Goal: Information Seeking & Learning: Learn about a topic

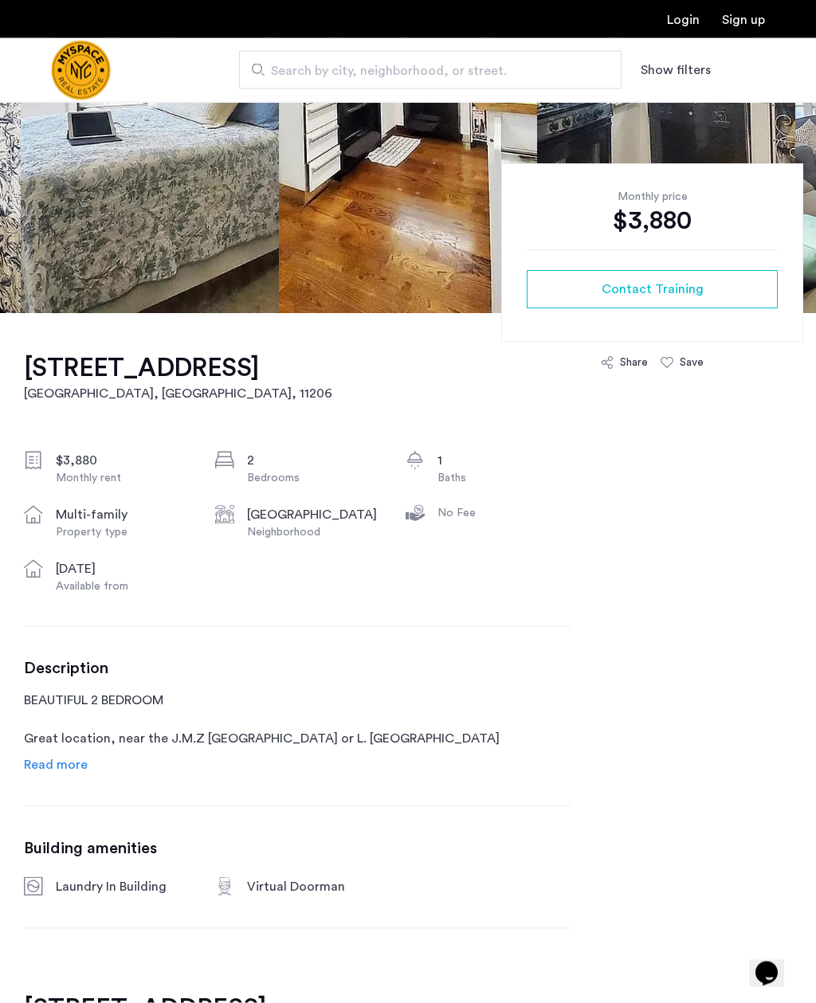
click at [52, 759] on span "Read more" at bounding box center [56, 765] width 64 height 13
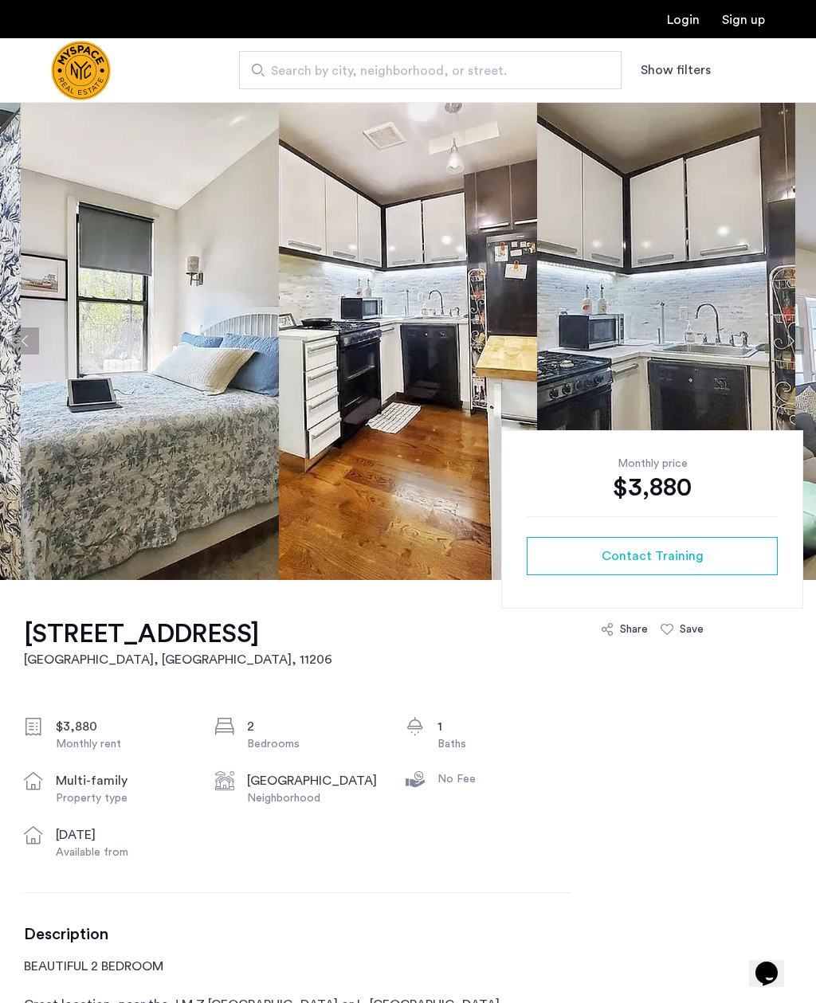
click at [156, 292] on img at bounding box center [150, 341] width 258 height 478
click at [147, 271] on img at bounding box center [150, 341] width 258 height 478
click at [198, 461] on img at bounding box center [150, 341] width 258 height 478
click at [165, 452] on img at bounding box center [150, 341] width 258 height 478
click at [161, 326] on img at bounding box center [150, 341] width 258 height 478
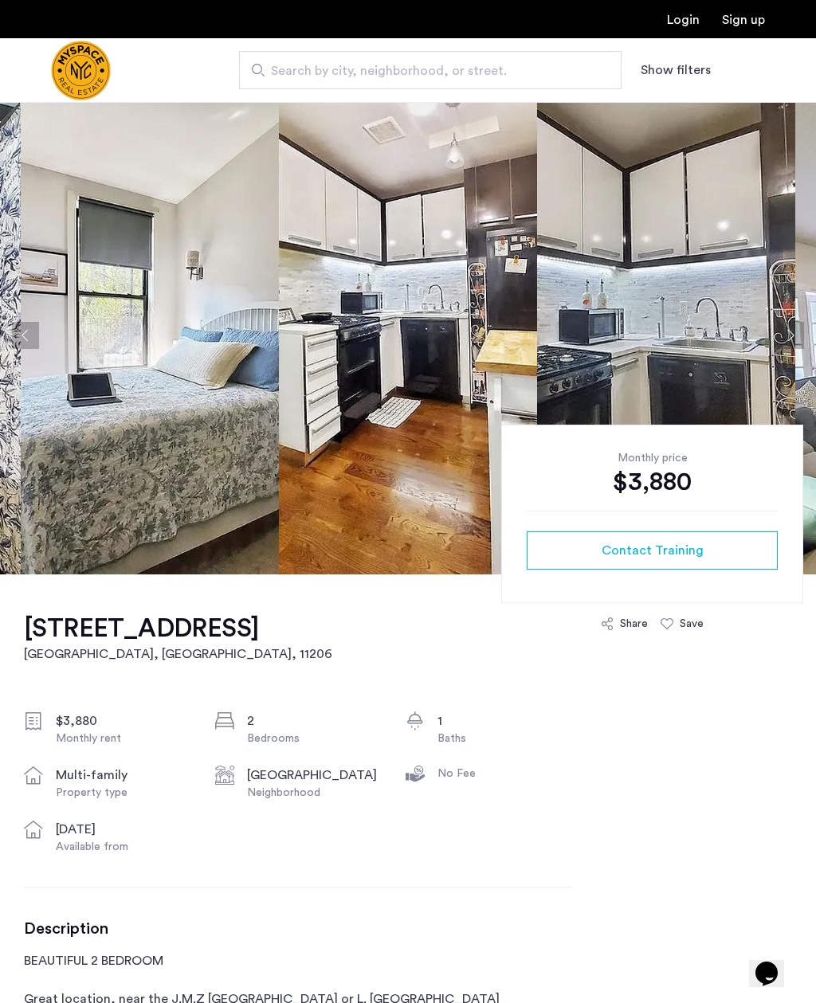
scroll to position [6, 0]
click at [93, 470] on img at bounding box center [150, 335] width 258 height 478
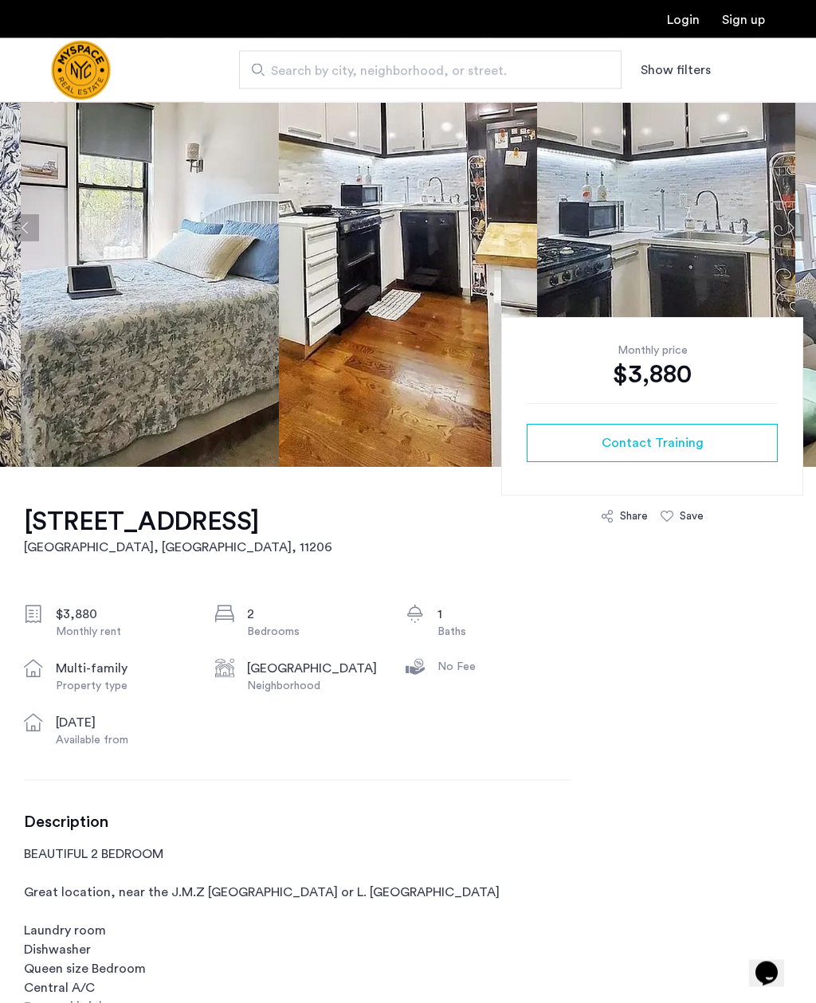
scroll to position [0, 0]
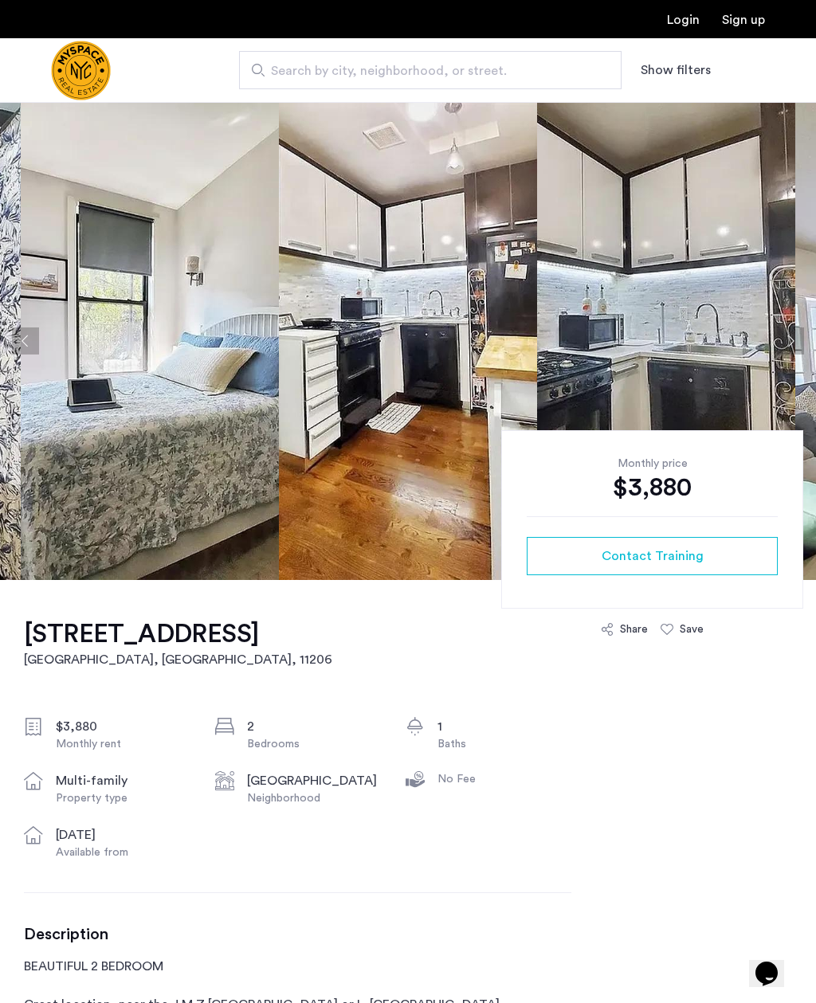
click at [134, 306] on img at bounding box center [150, 341] width 258 height 478
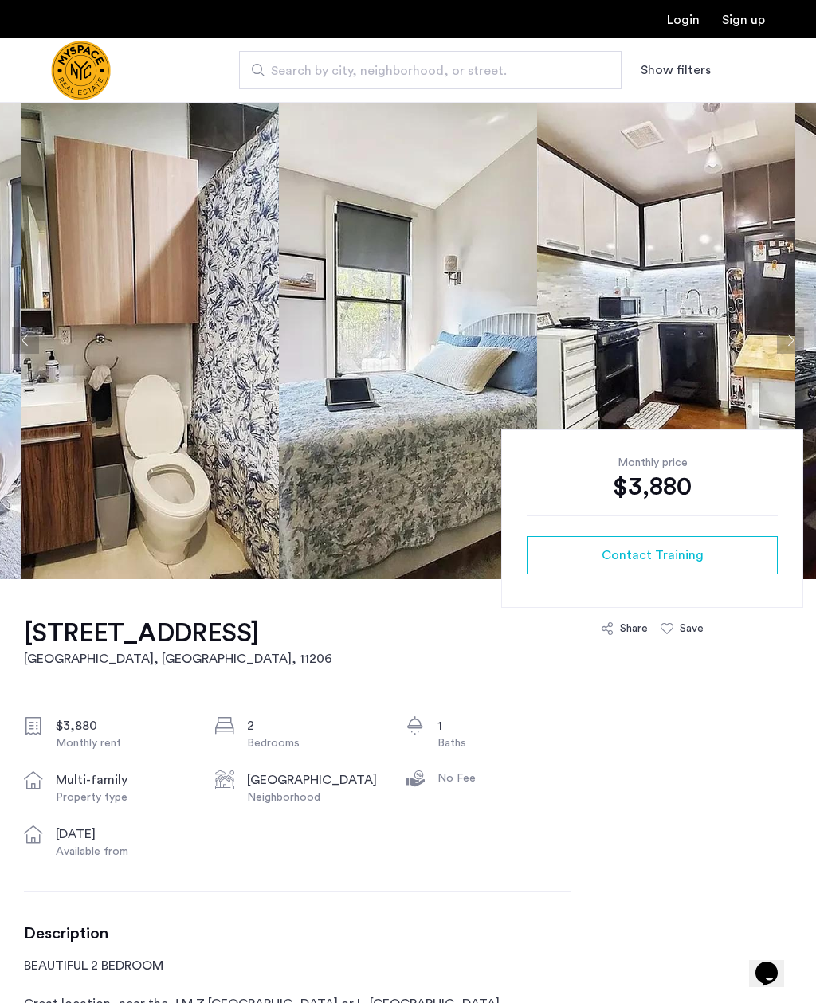
scroll to position [6, 0]
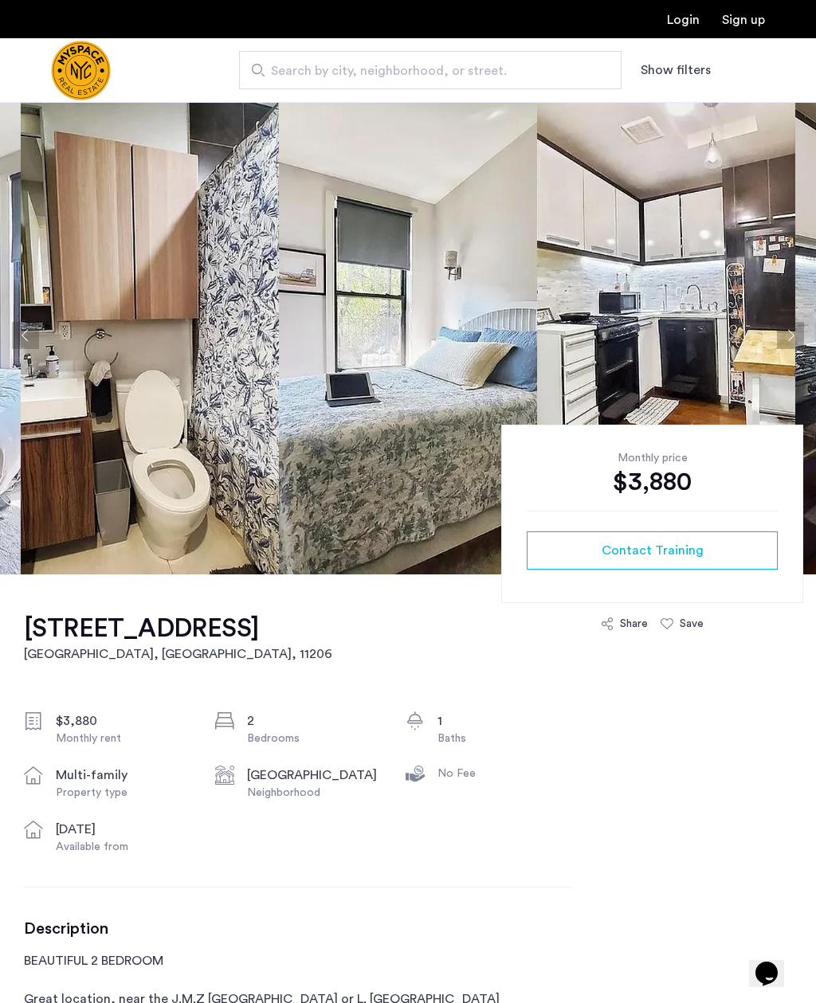
click at [59, 507] on img at bounding box center [150, 335] width 258 height 478
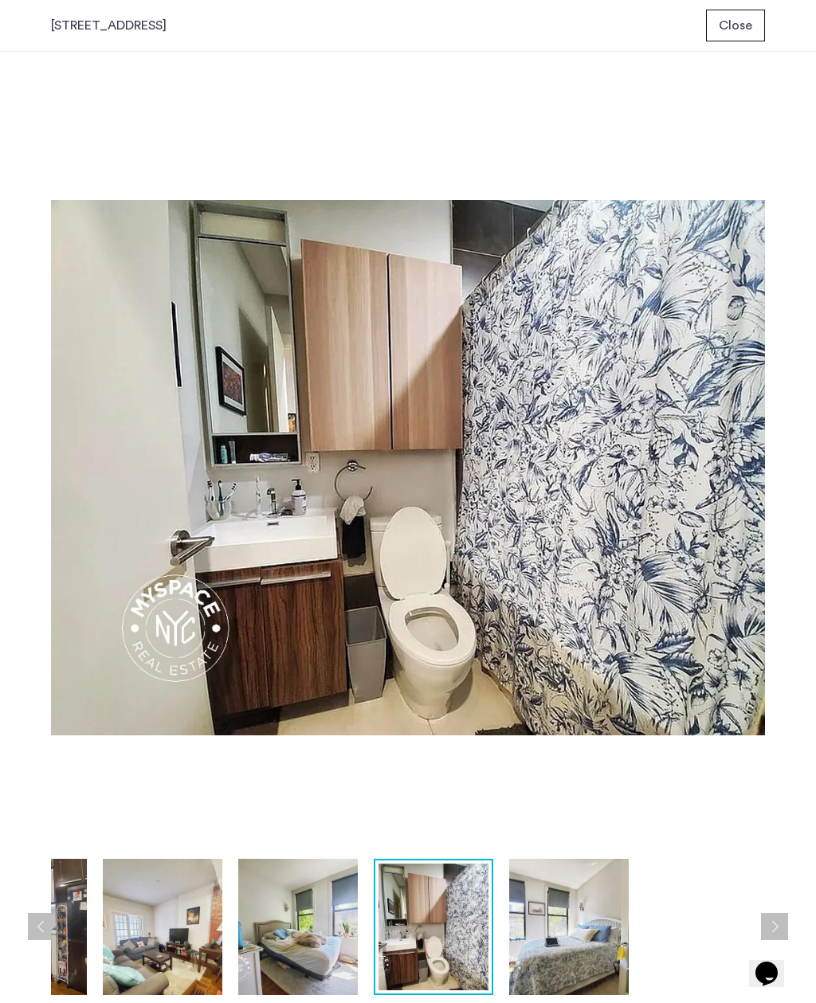
scroll to position [0, 0]
click at [731, 514] on img at bounding box center [408, 468] width 714 height 766
click at [774, 939] on button "Next apartment" at bounding box center [774, 926] width 27 height 27
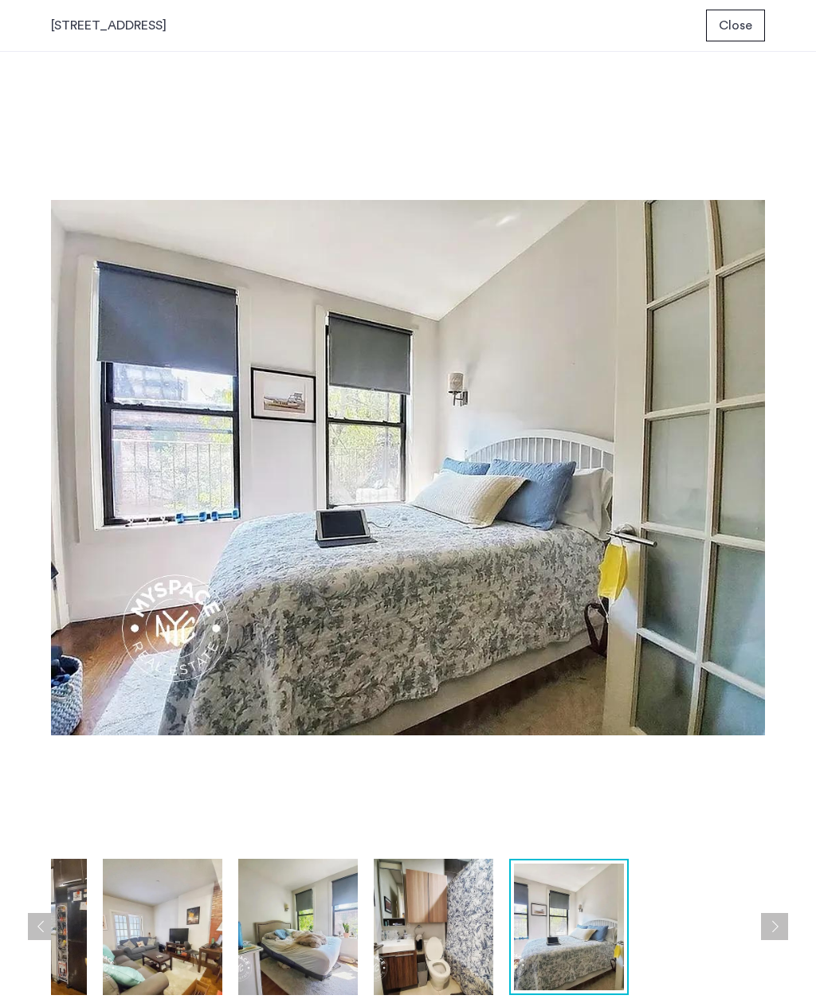
click at [767, 935] on button "Next apartment" at bounding box center [774, 926] width 27 height 27
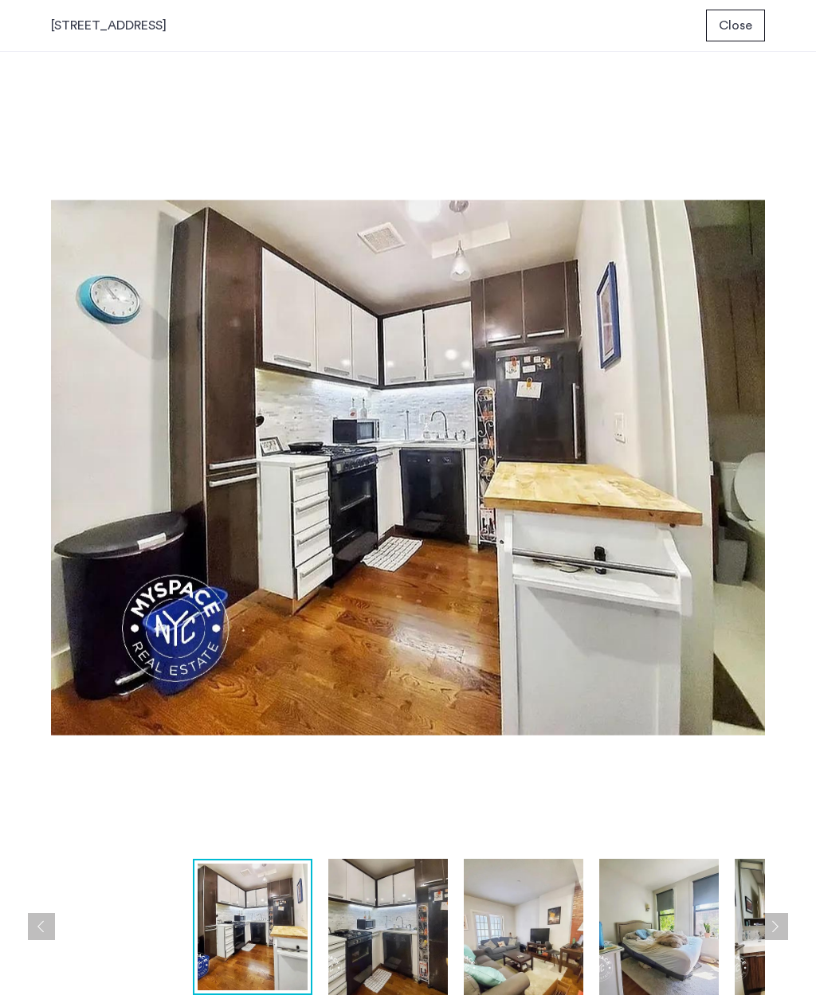
click at [776, 923] on button "Next apartment" at bounding box center [774, 926] width 27 height 27
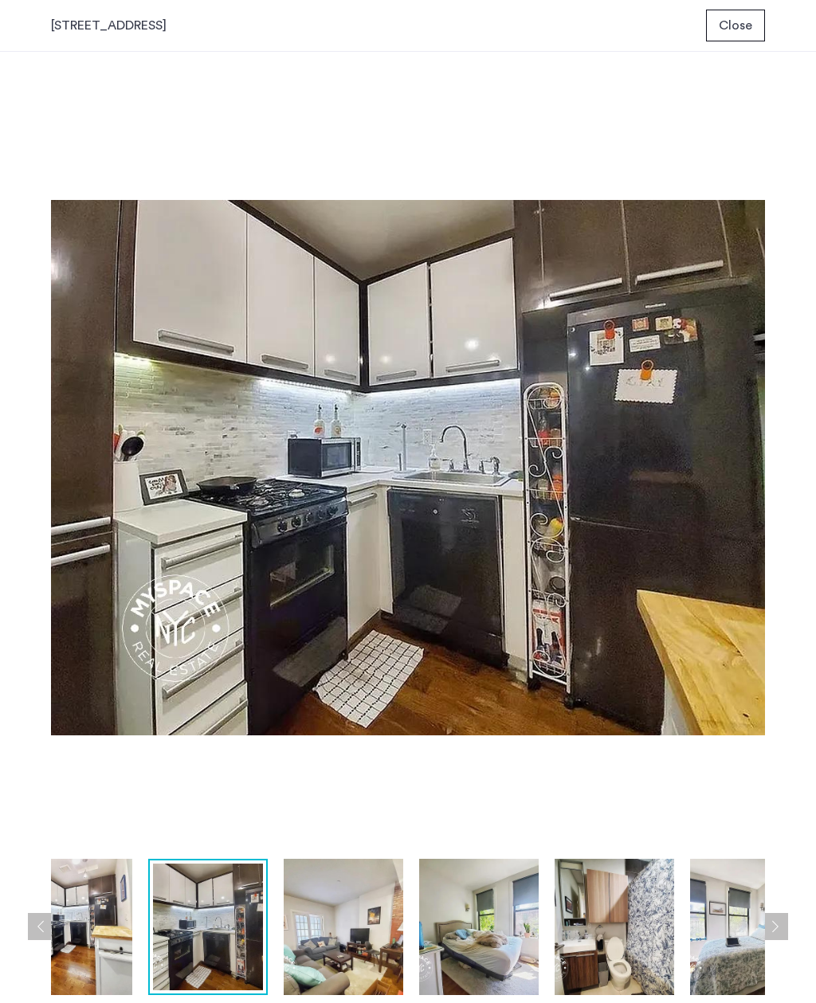
click at [773, 928] on button "Next apartment" at bounding box center [774, 926] width 27 height 27
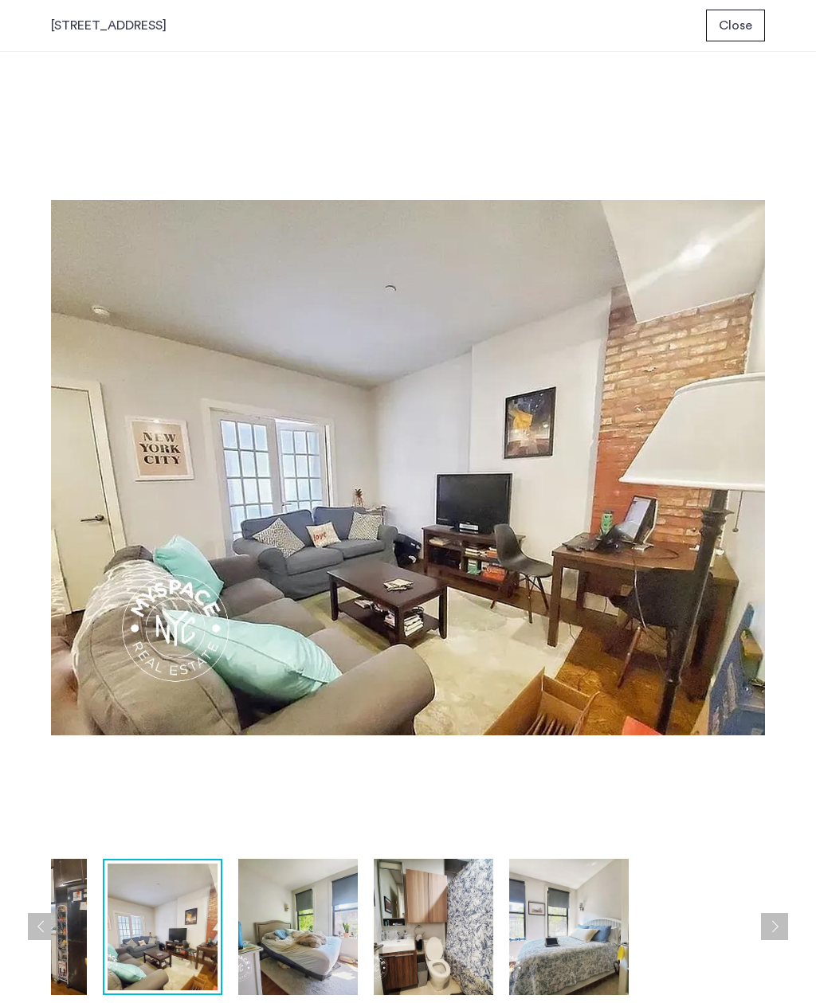
click at [772, 930] on button "Next apartment" at bounding box center [774, 926] width 27 height 27
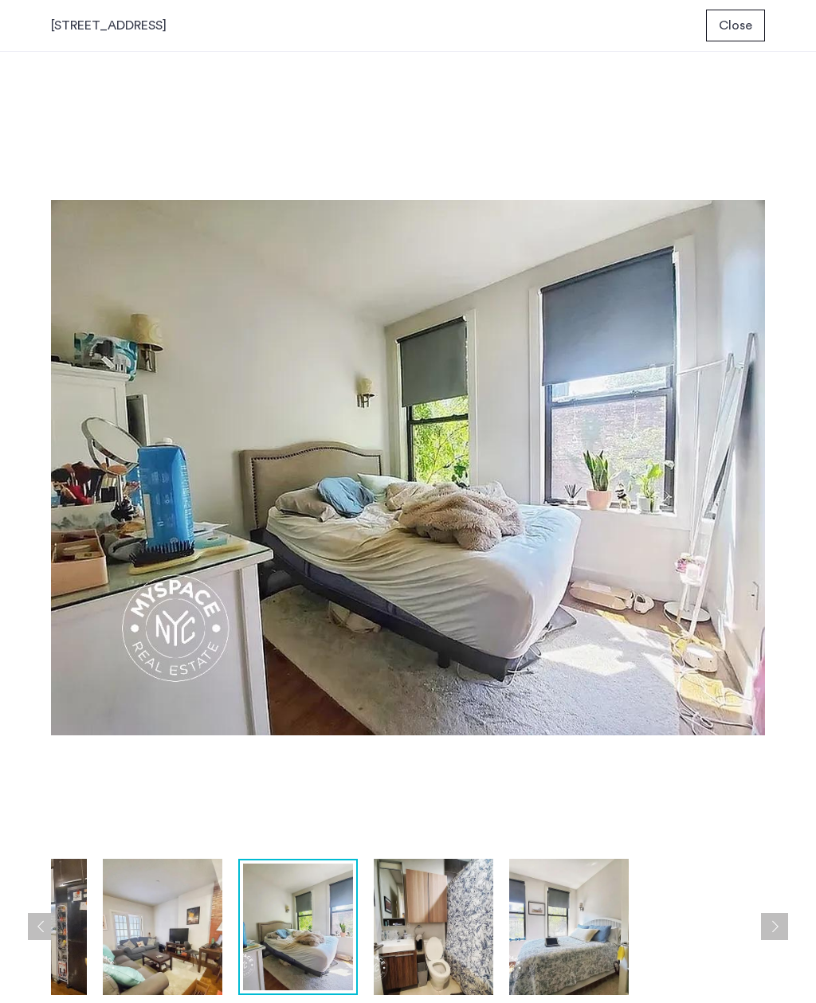
click at [770, 932] on button "Next apartment" at bounding box center [774, 926] width 27 height 27
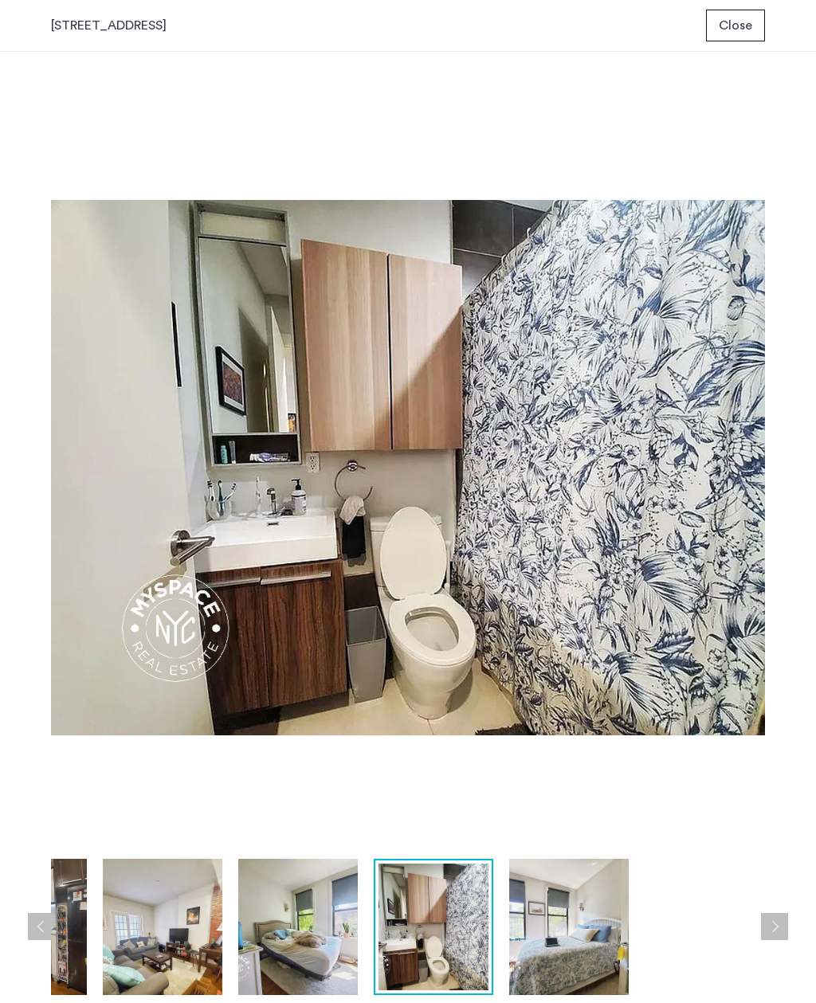
click at [769, 940] on button "Next apartment" at bounding box center [774, 926] width 27 height 27
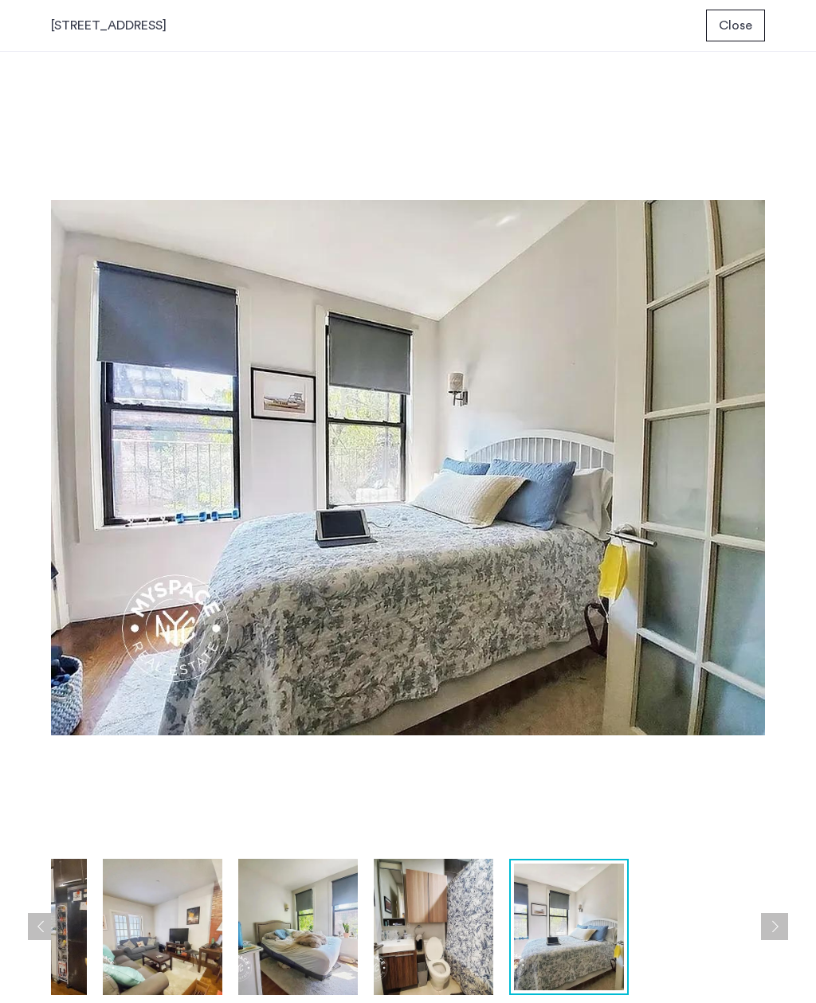
click at [762, 939] on div at bounding box center [231, 927] width 1083 height 136
click at [766, 935] on button "Next apartment" at bounding box center [774, 926] width 27 height 27
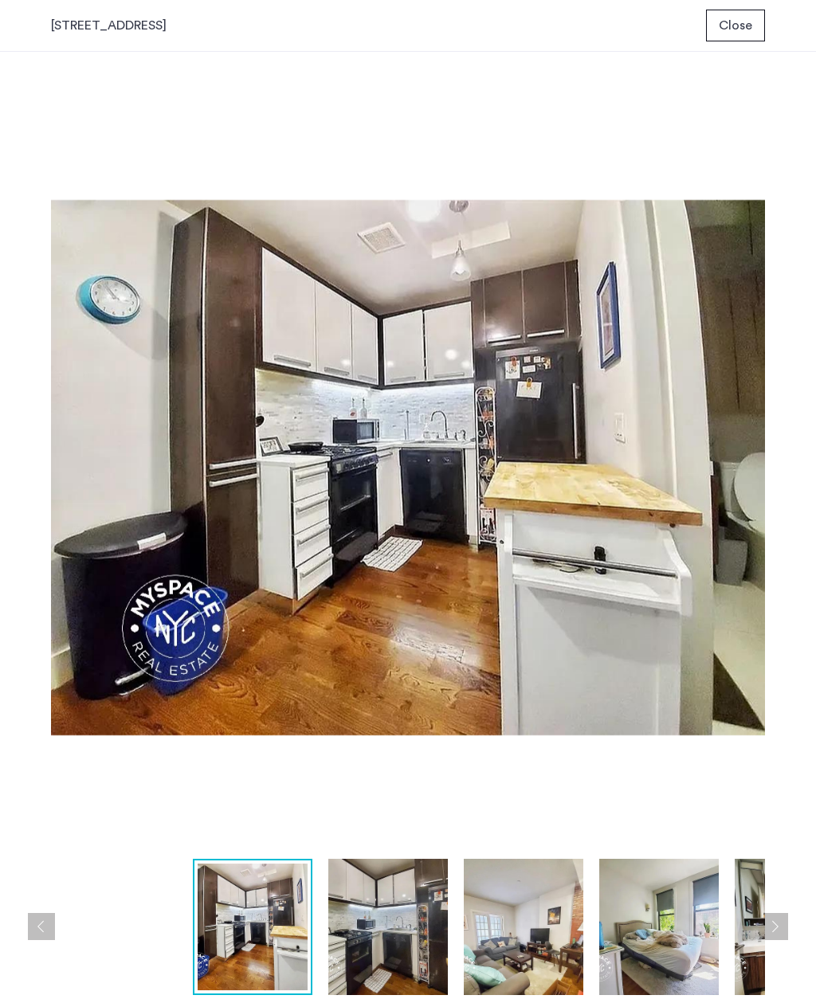
click at [765, 932] on button "Next apartment" at bounding box center [774, 926] width 27 height 27
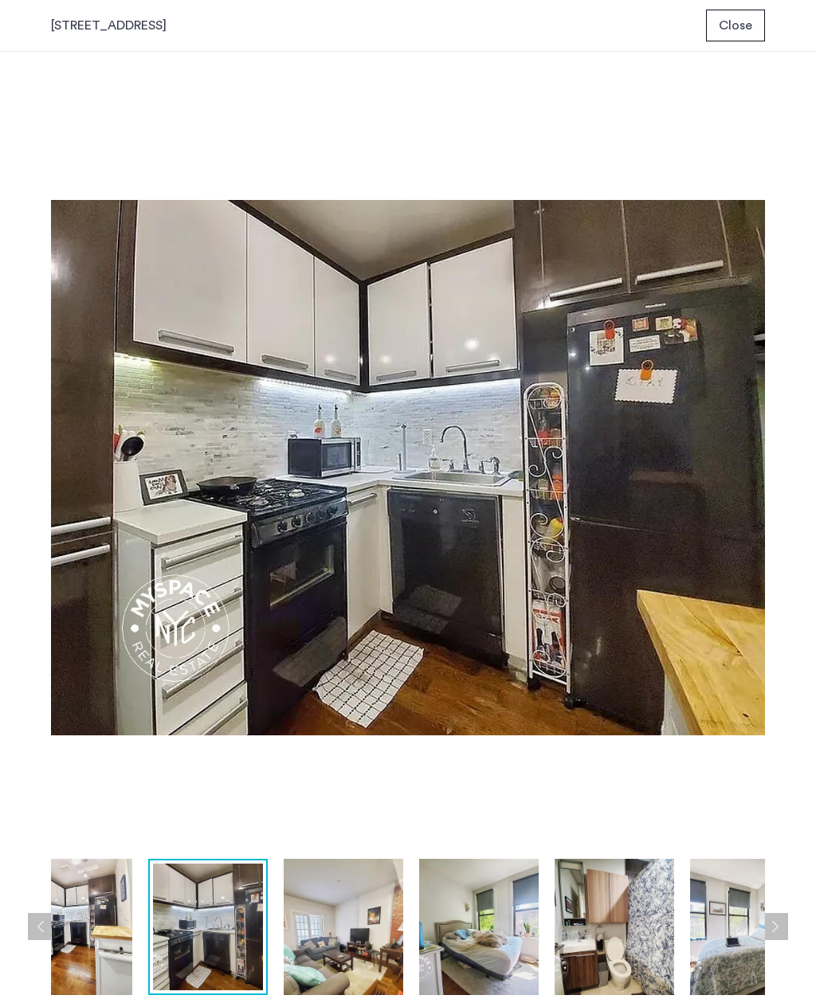
click at [766, 933] on button "Next apartment" at bounding box center [774, 926] width 27 height 27
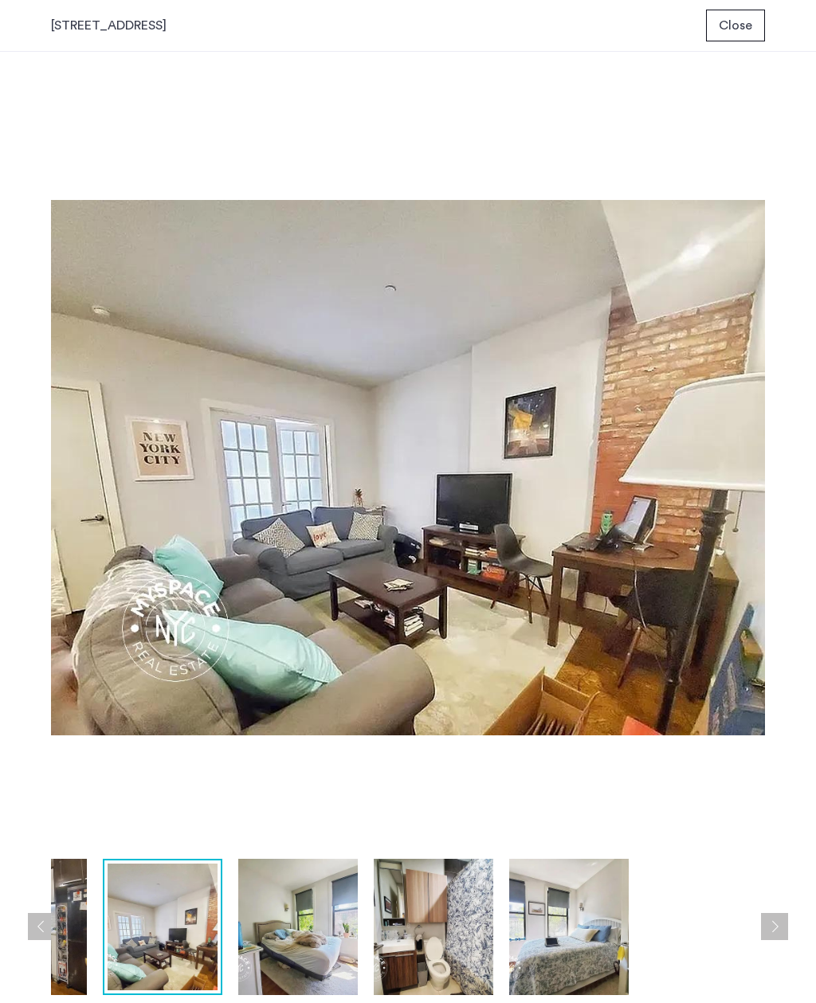
click at [727, 39] on button "Close" at bounding box center [735, 26] width 59 height 32
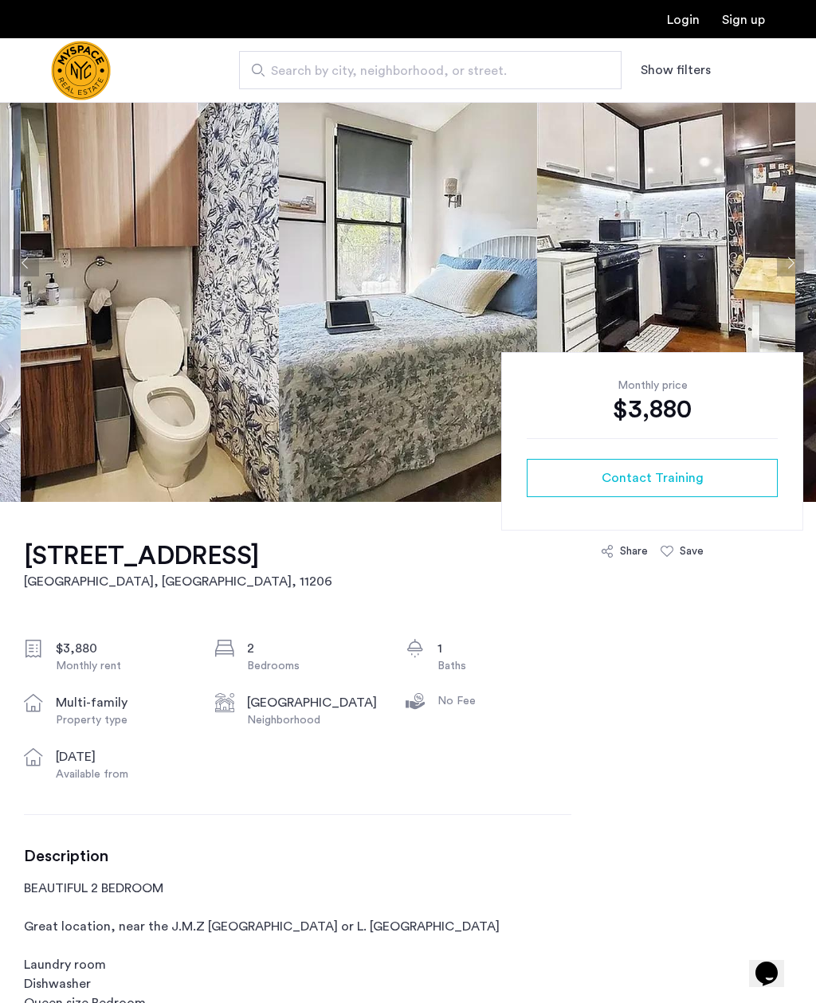
scroll to position [76, 0]
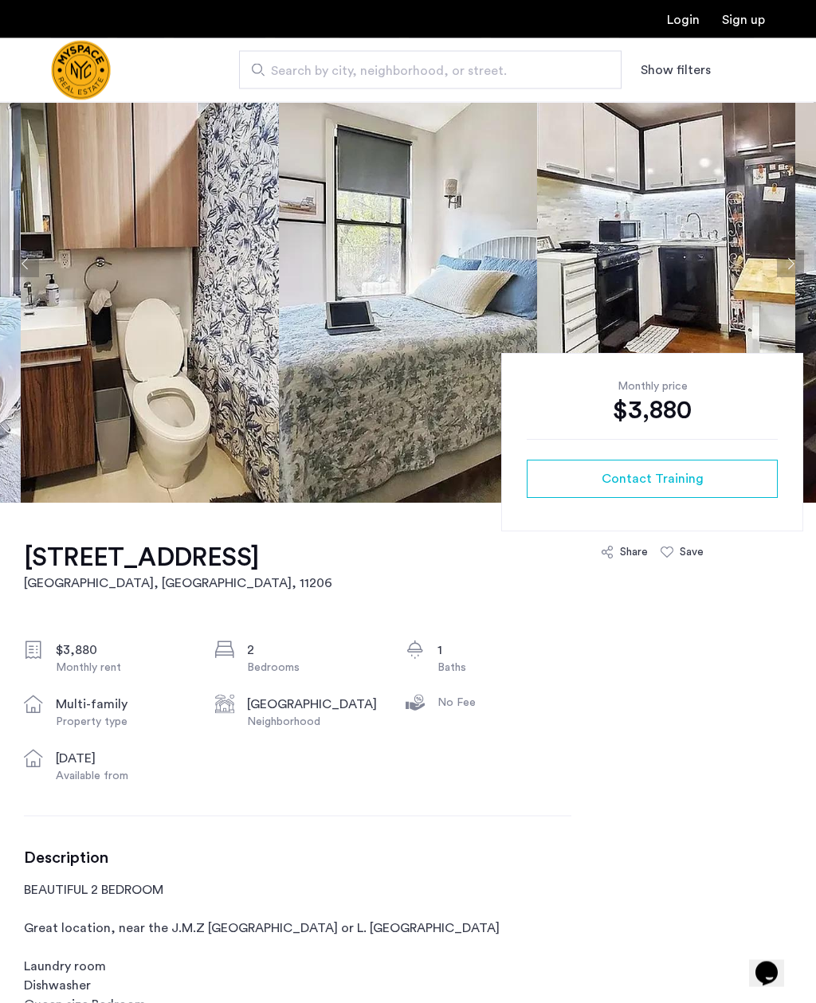
click at [111, 56] on img "Cazamio Logo" at bounding box center [81, 71] width 60 height 60
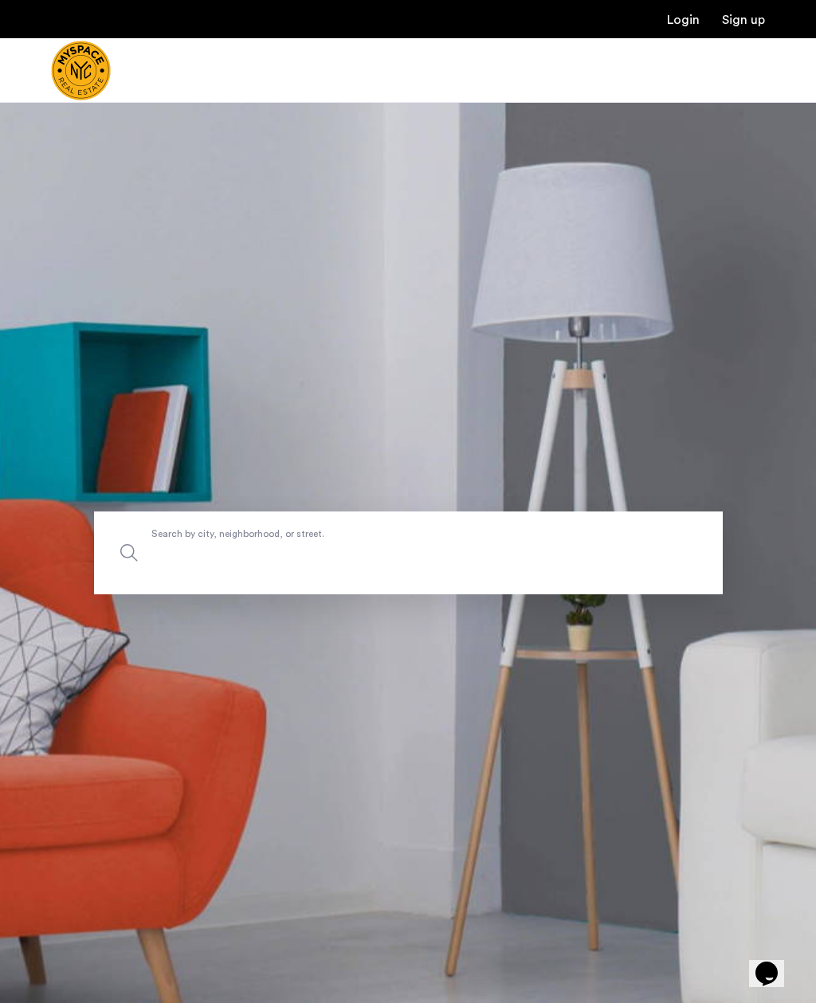
click at [304, 565] on input "Search by city, neighborhood, or street." at bounding box center [408, 553] width 629 height 83
click at [273, 580] on input "Search by city, neighborhood, or street." at bounding box center [408, 553] width 629 height 83
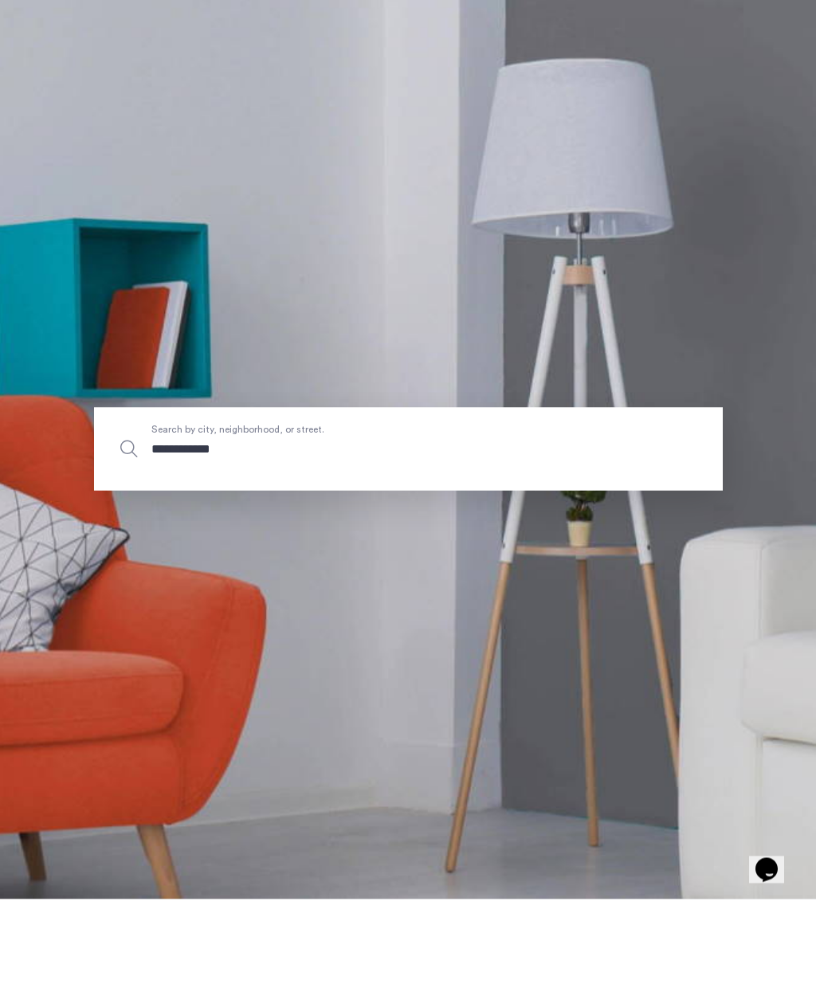
click at [190, 512] on input "**********" at bounding box center [408, 553] width 629 height 83
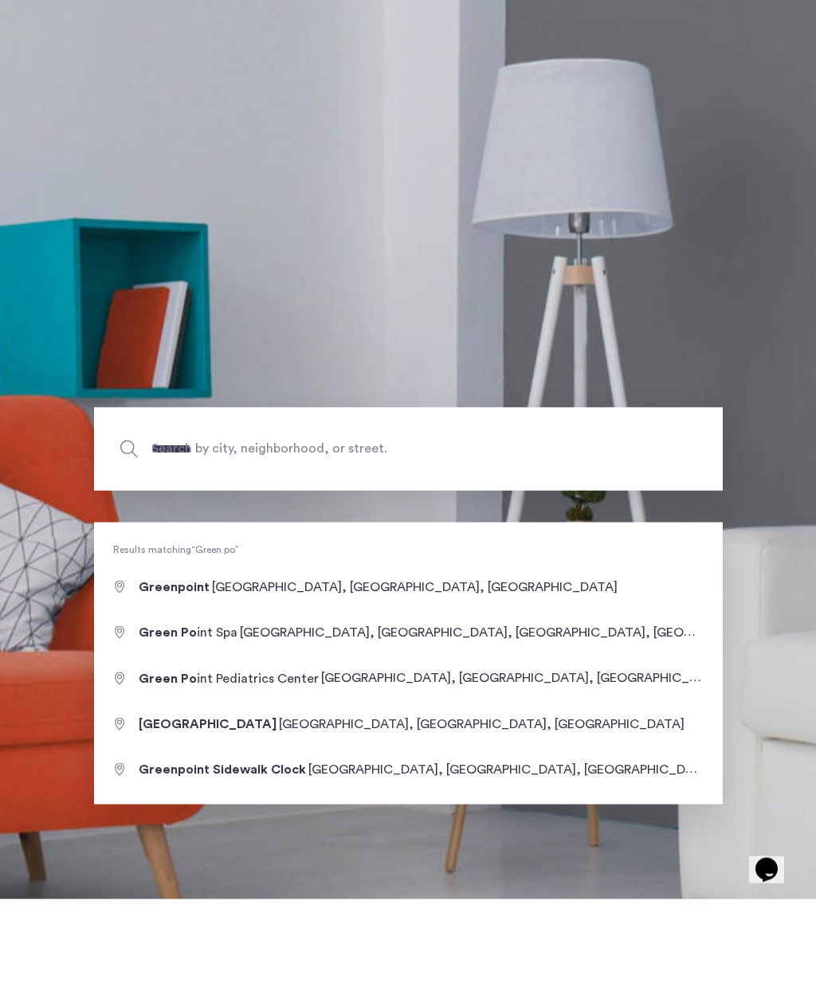
type input "**********"
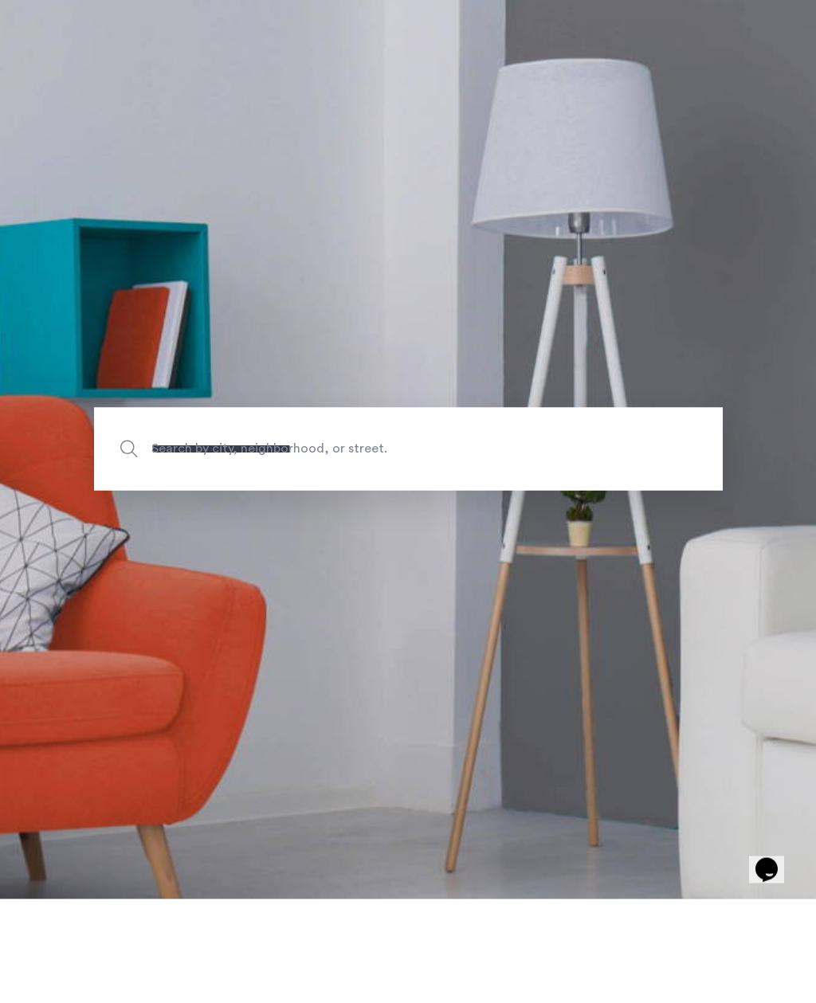
scroll to position [104, 0]
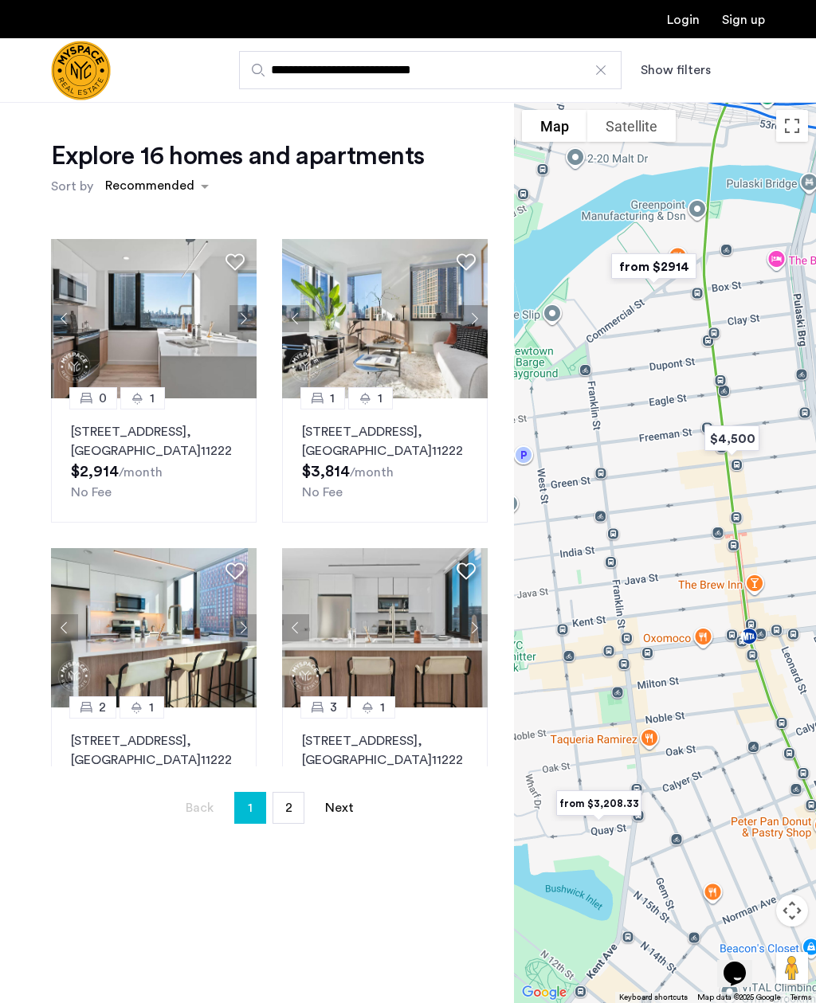
click at [475, 330] on button "Next apartment" at bounding box center [474, 318] width 27 height 27
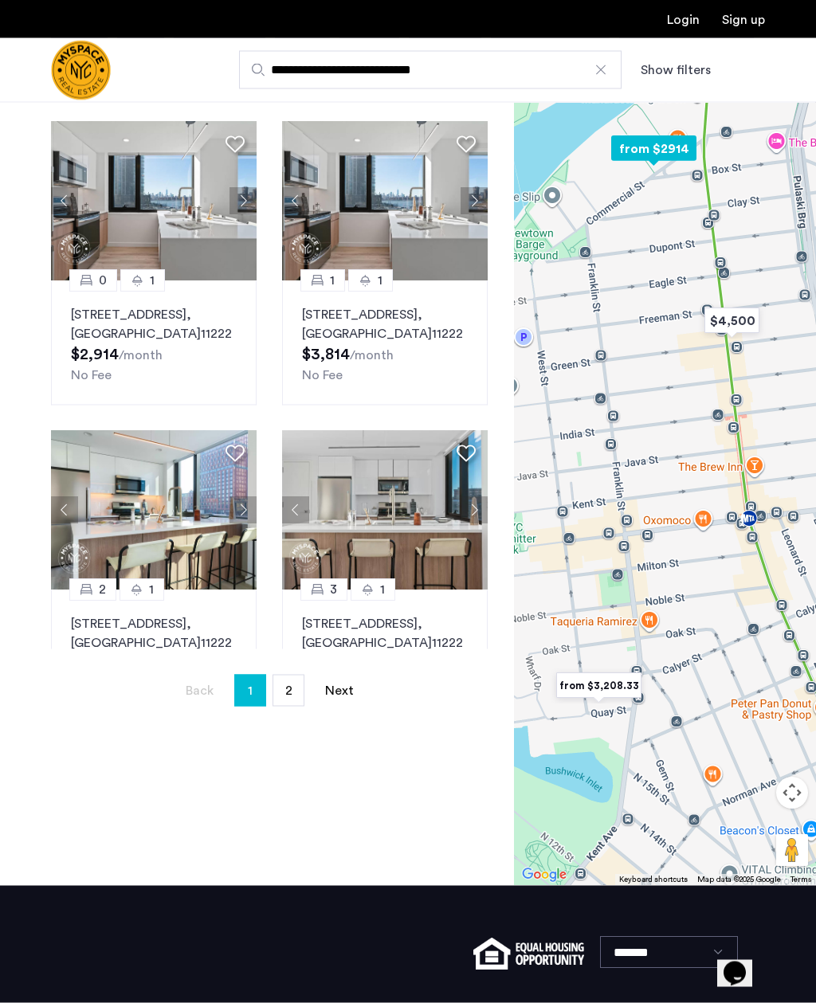
scroll to position [138, 0]
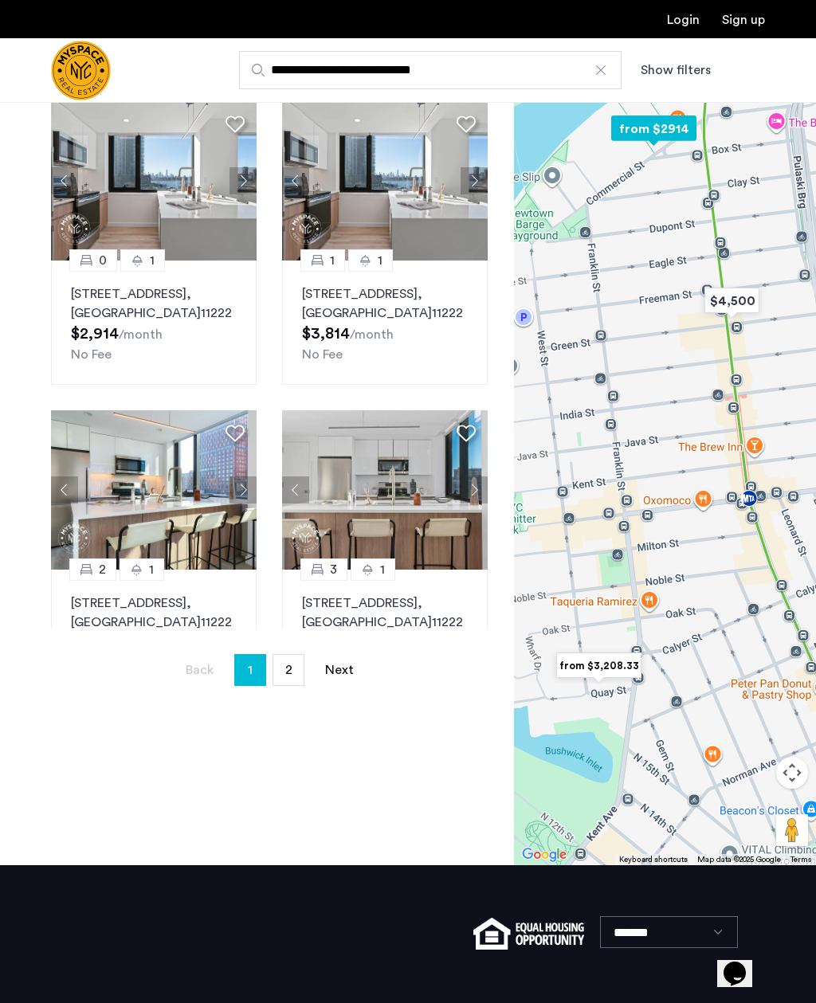
click at [692, 65] on button "Show filters" at bounding box center [676, 70] width 70 height 19
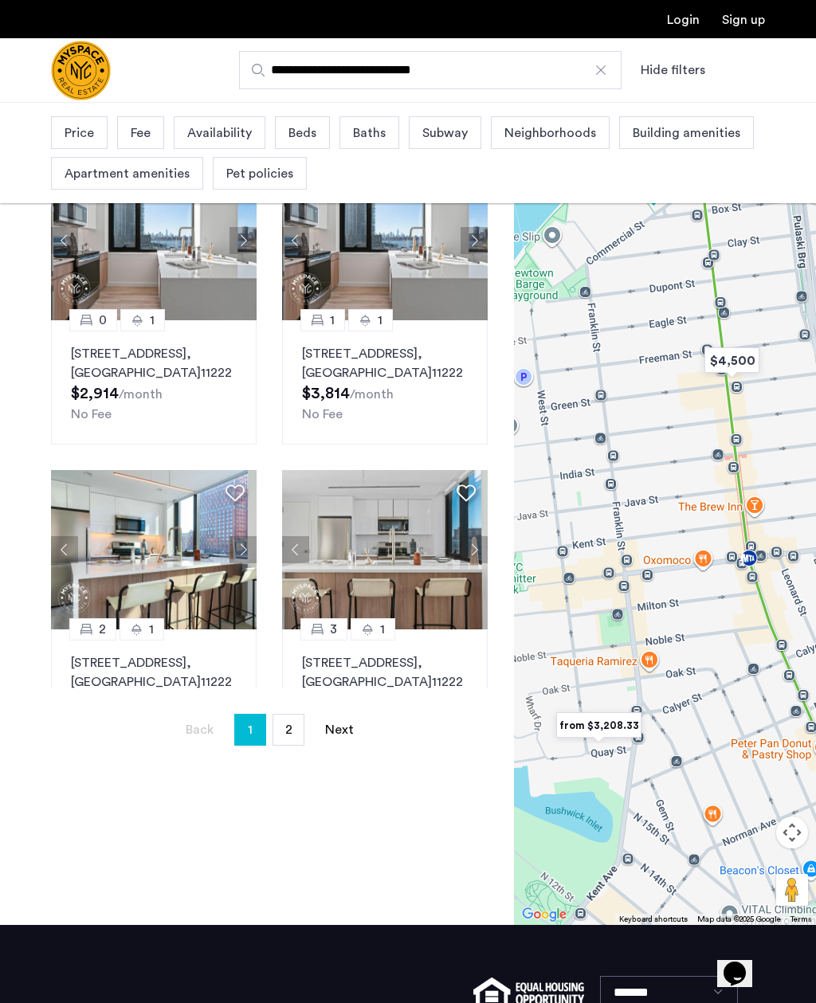
click at [277, 107] on div "Price Fee Availability Beds Baths Subway Neighborhoods Building amenities Apart…" at bounding box center [408, 153] width 816 height 100
click at [300, 134] on span "Beds" at bounding box center [302, 132] width 28 height 19
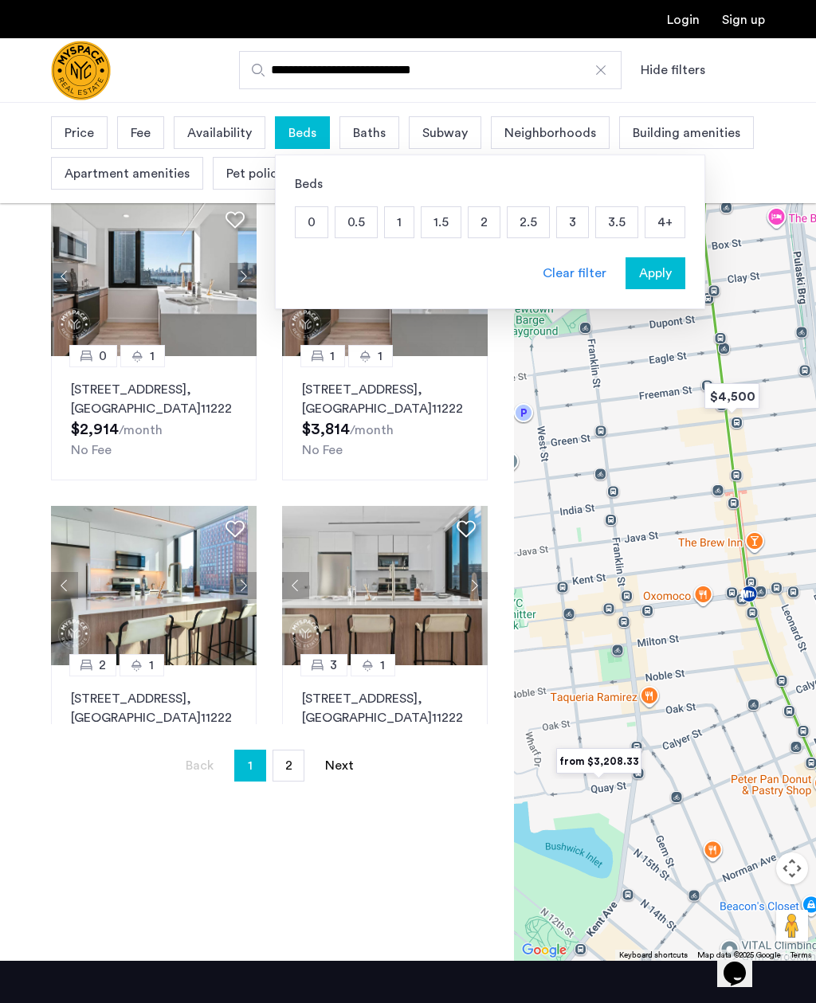
click at [482, 221] on p "2" at bounding box center [483, 222] width 31 height 30
click at [535, 218] on p "2.5" at bounding box center [528, 222] width 41 height 30
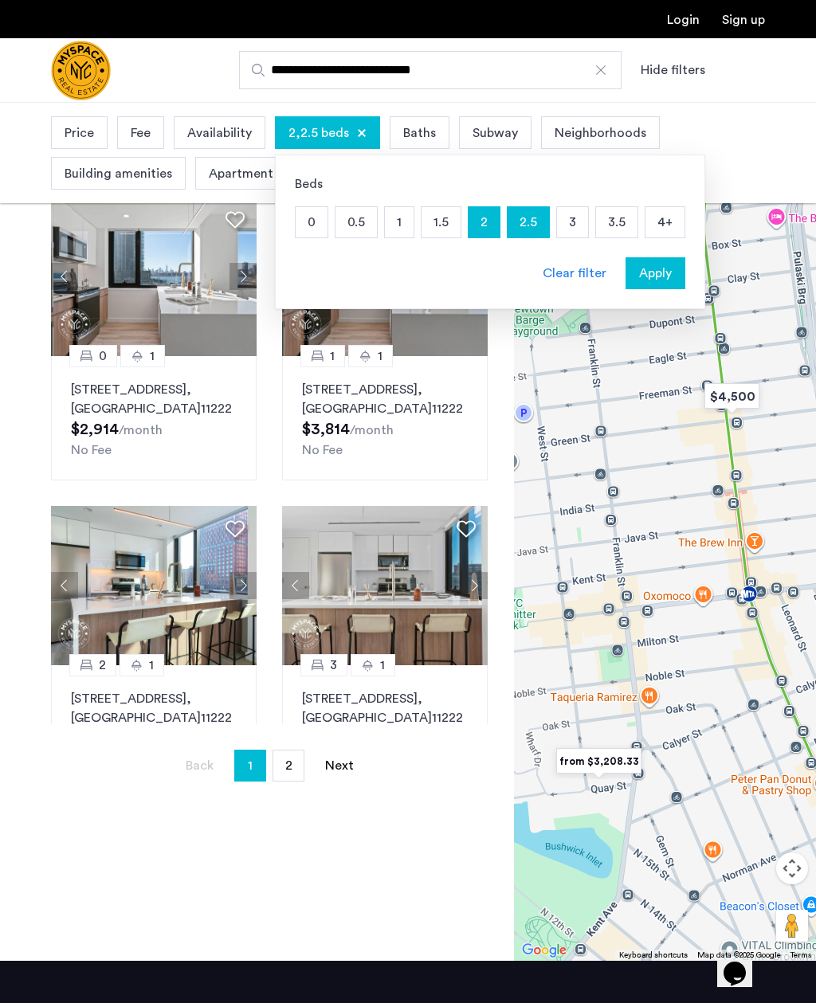
click at [574, 216] on p "3" at bounding box center [572, 222] width 31 height 30
click at [607, 222] on p "3.5" at bounding box center [616, 222] width 41 height 30
click at [660, 231] on p "4+" at bounding box center [664, 222] width 39 height 30
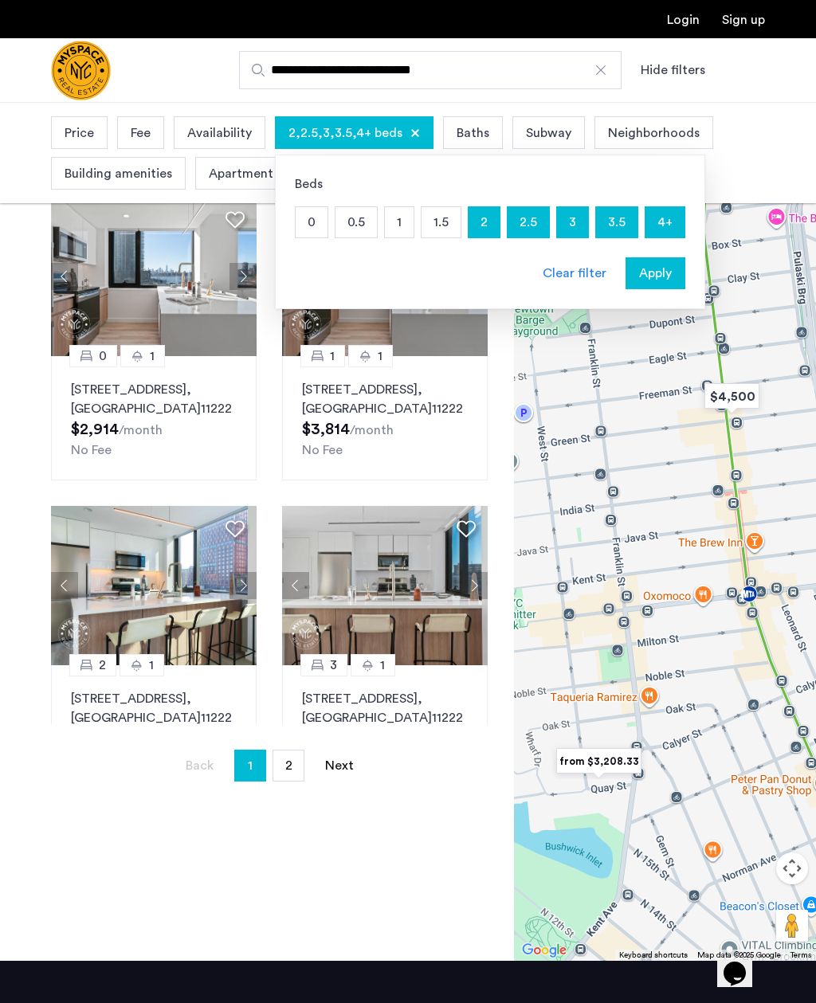
click at [642, 272] on span "Apply" at bounding box center [655, 273] width 33 height 19
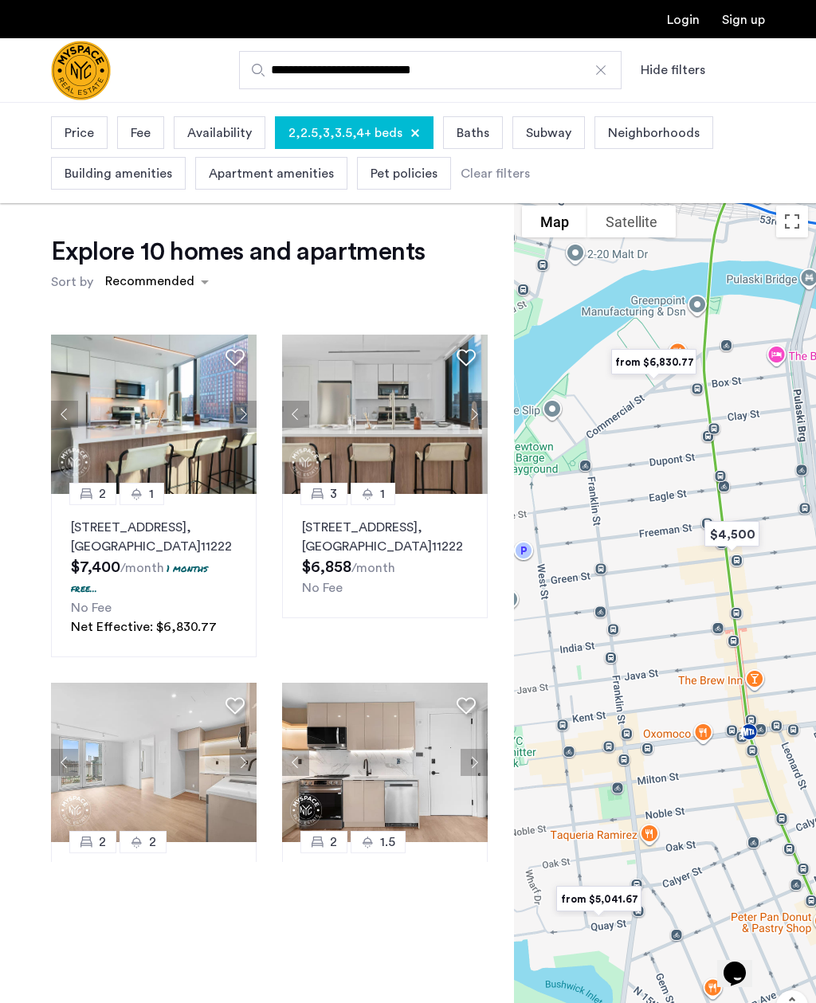
click at [75, 124] on span "Price" at bounding box center [79, 132] width 29 height 19
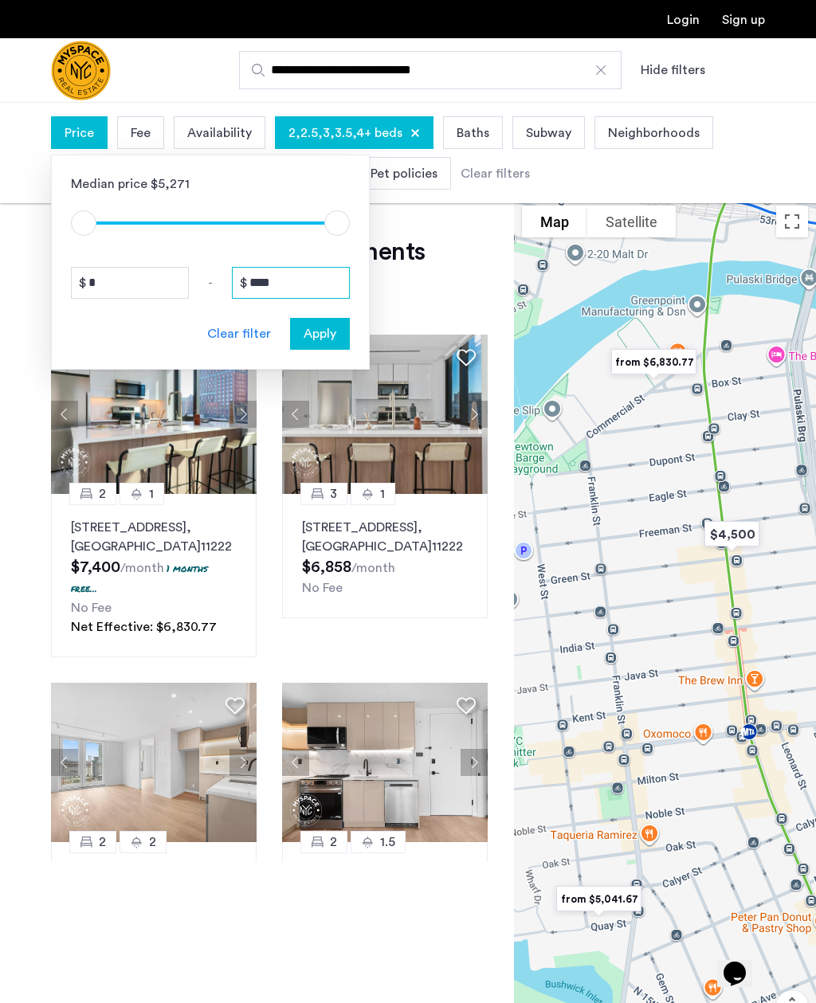
click at [274, 276] on input "****" at bounding box center [291, 283] width 118 height 32
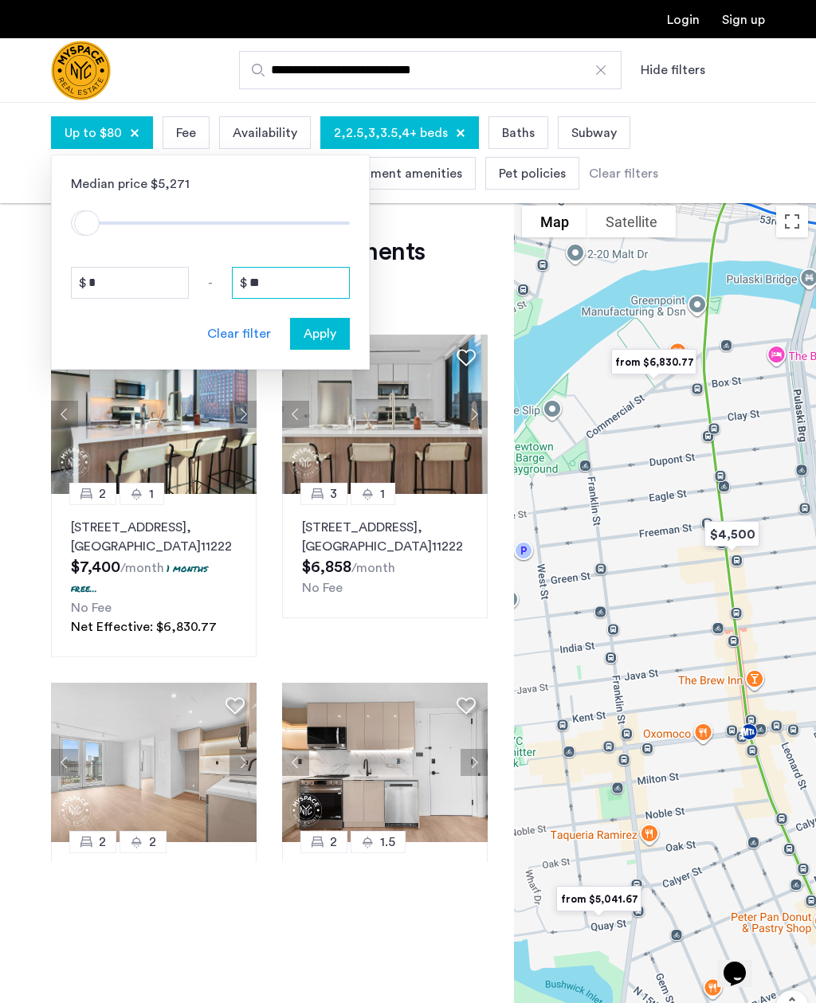
type input "*"
type input "****"
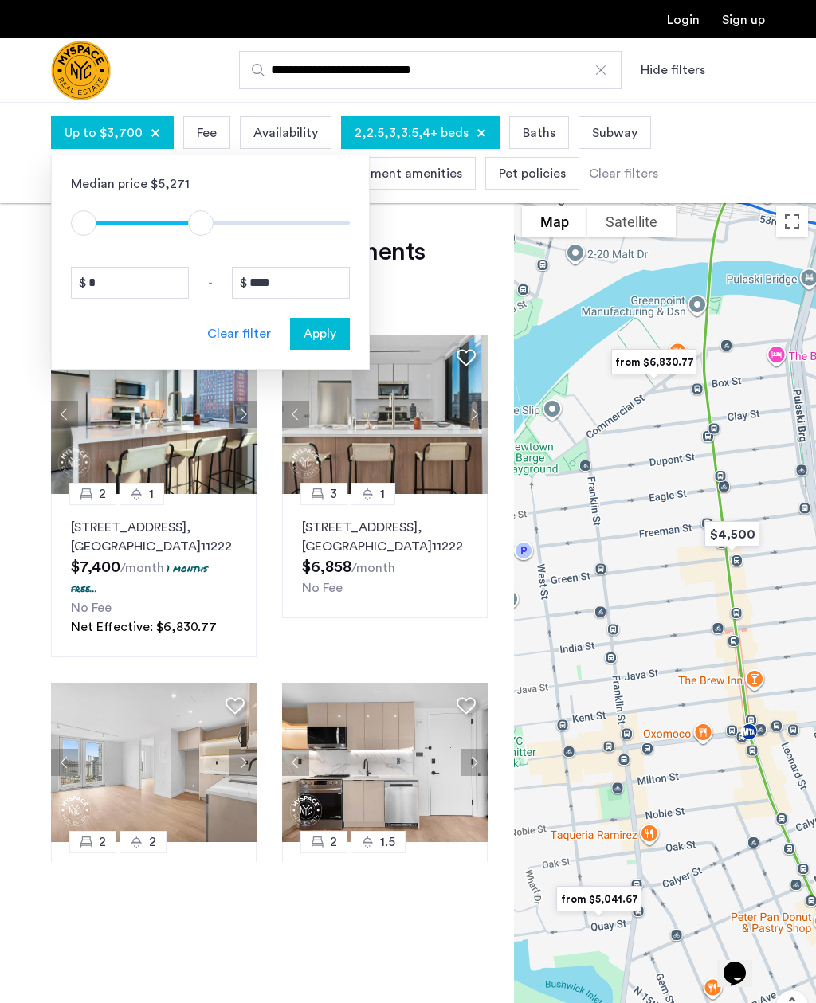
click at [305, 332] on span "Apply" at bounding box center [320, 333] width 33 height 19
